Goal: Check status

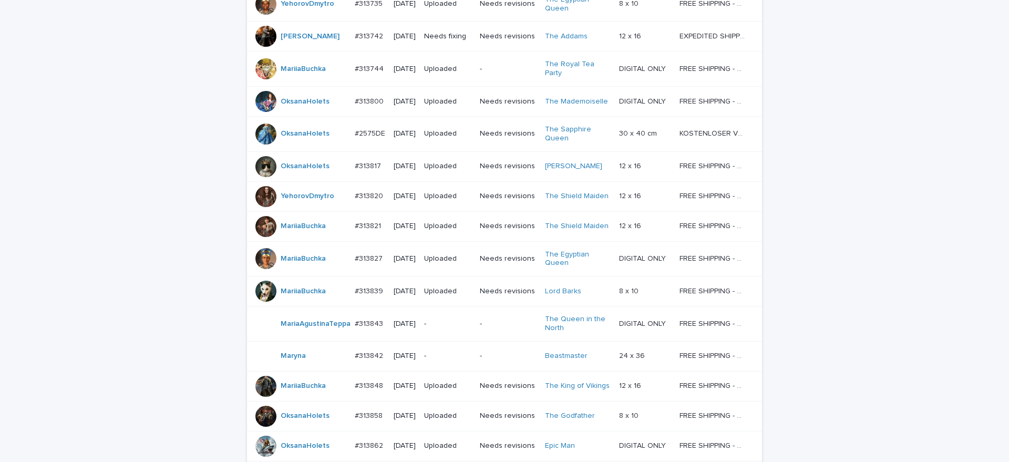
scroll to position [795, 0]
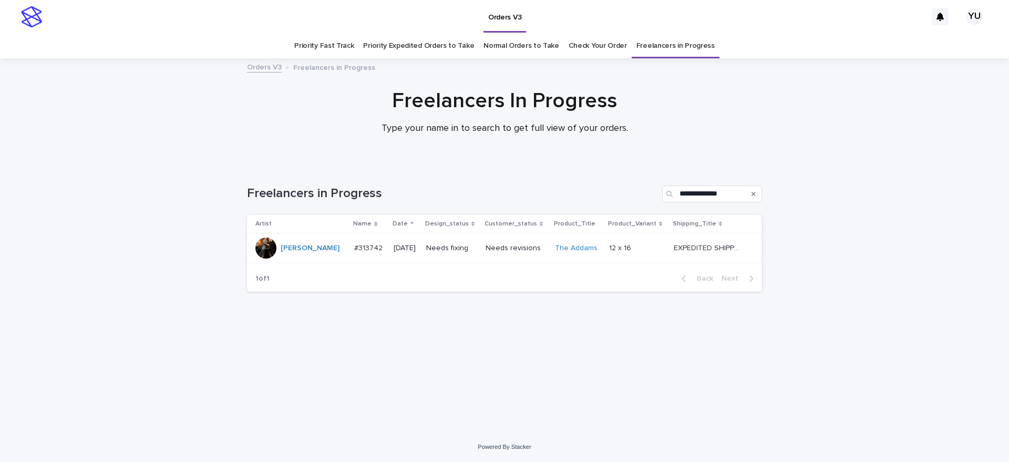
click at [674, 237] on td "EXPEDITED SHIPPING - preview in 1 business day; delivery up to 5 business days …" at bounding box center [715, 248] width 92 height 30
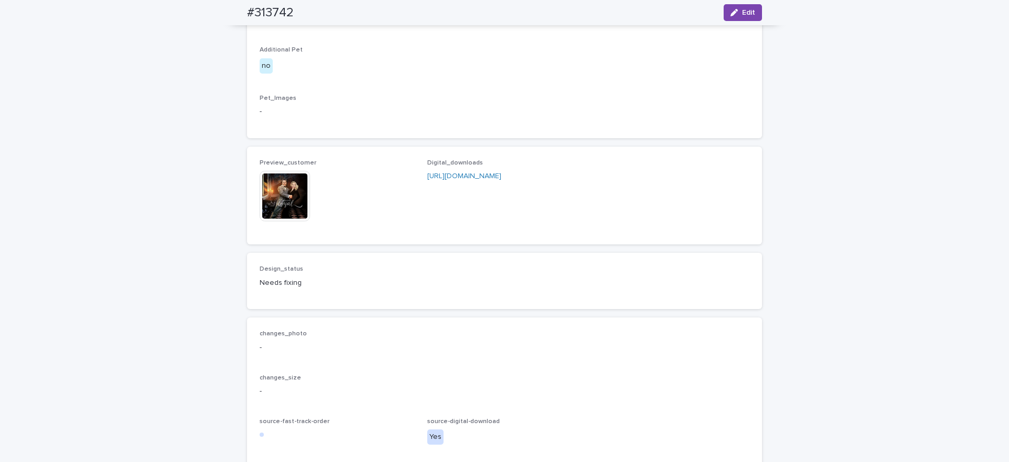
scroll to position [657, 0]
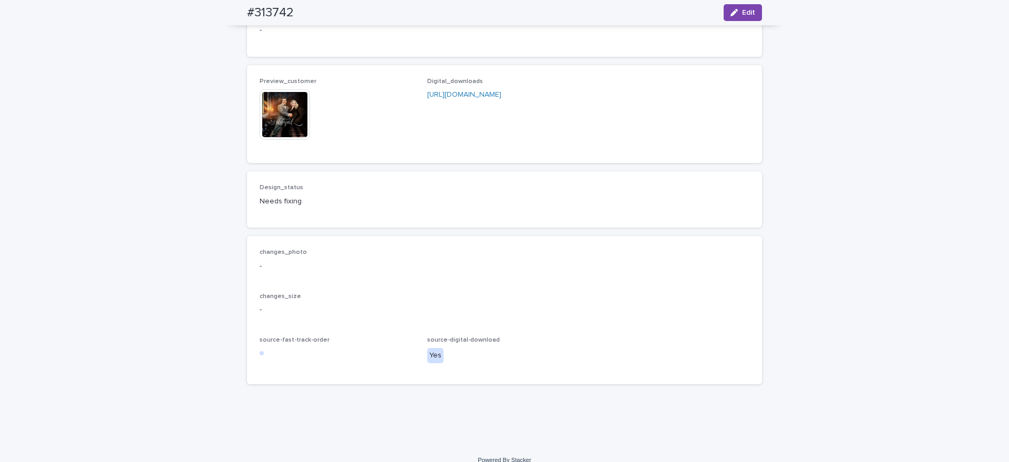
click at [273, 140] on img at bounding box center [284, 114] width 50 height 50
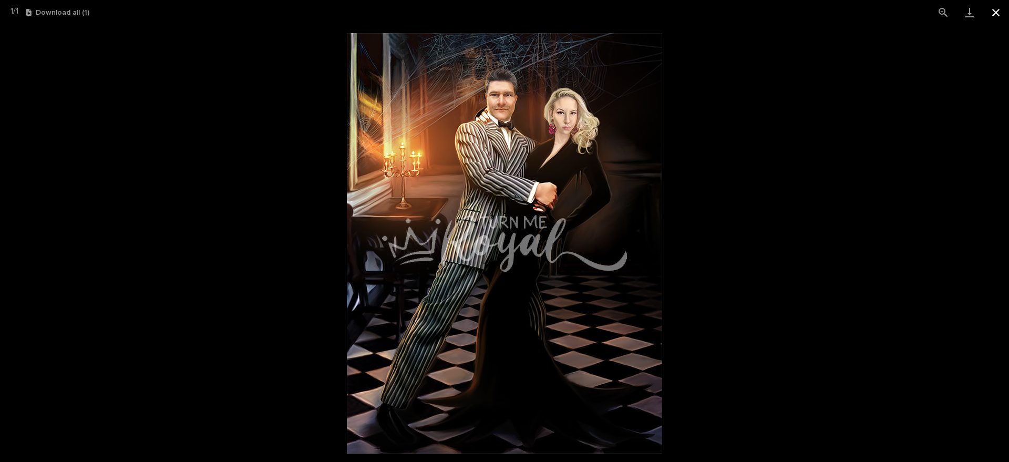
click at [995, 14] on button "Close gallery" at bounding box center [995, 12] width 26 height 25
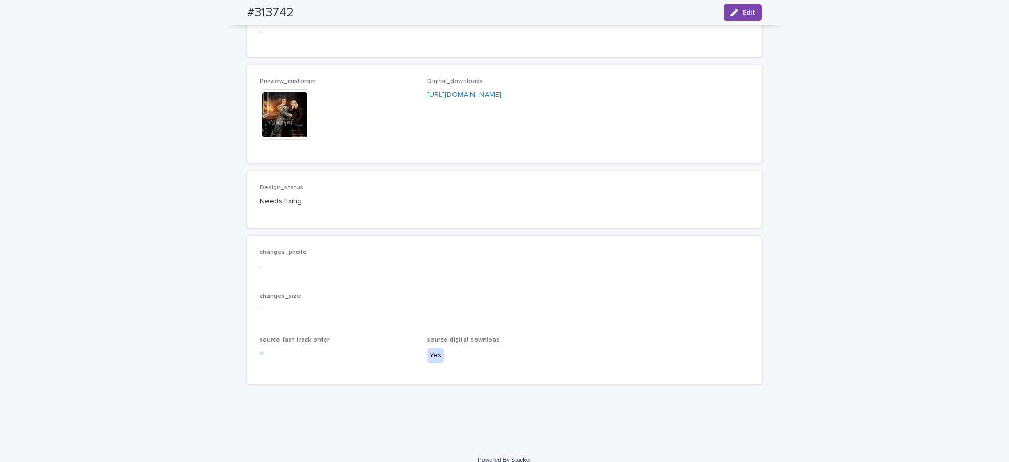
click at [287, 140] on img at bounding box center [284, 114] width 50 height 50
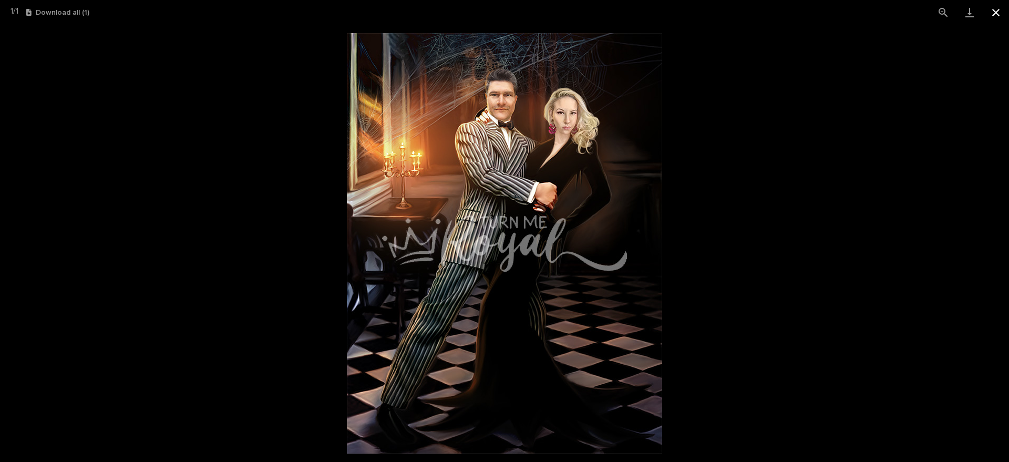
click at [992, 15] on button "Close gallery" at bounding box center [995, 12] width 26 height 25
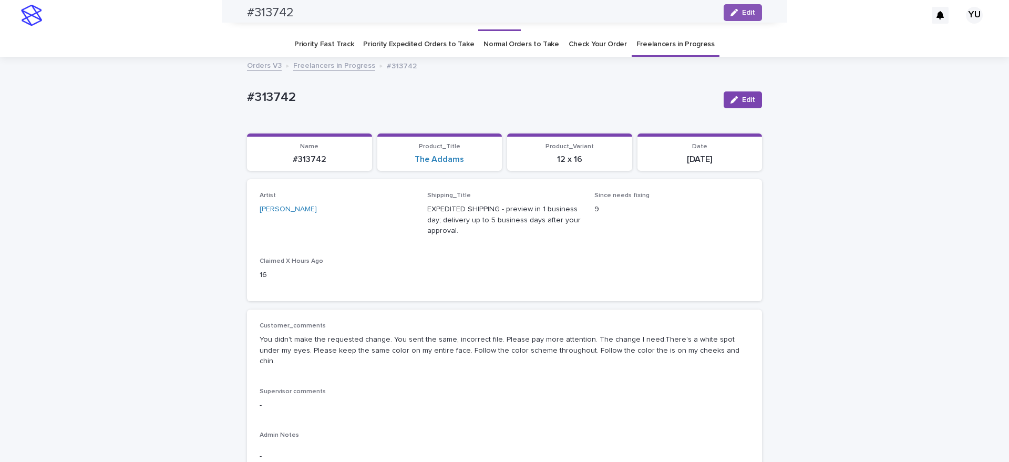
scroll to position [0, 0]
